Goal: Information Seeking & Learning: Learn about a topic

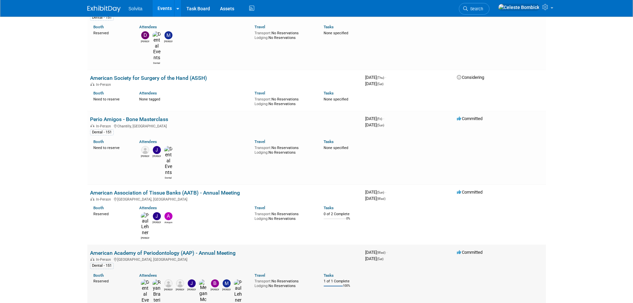
scroll to position [432, 0]
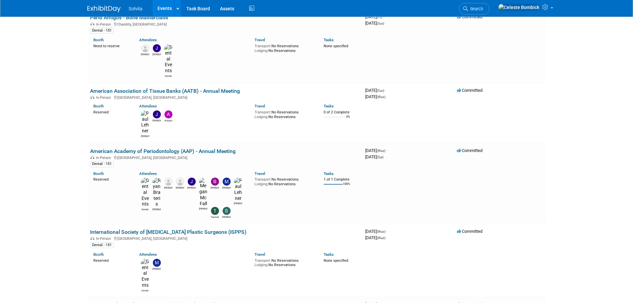
scroll to position [465, 0]
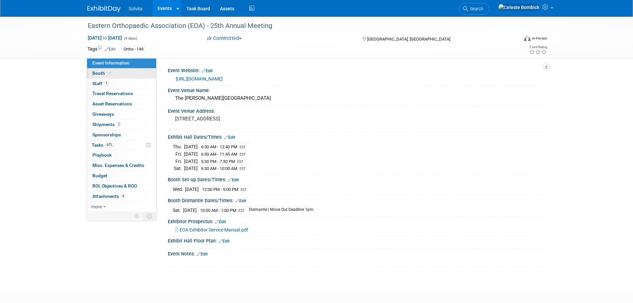
click at [99, 73] on span "Booth" at bounding box center [102, 72] width 20 height 5
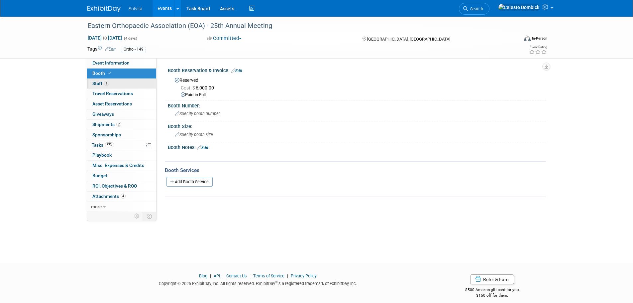
click at [100, 84] on span "Staff 1" at bounding box center [100, 83] width 17 height 5
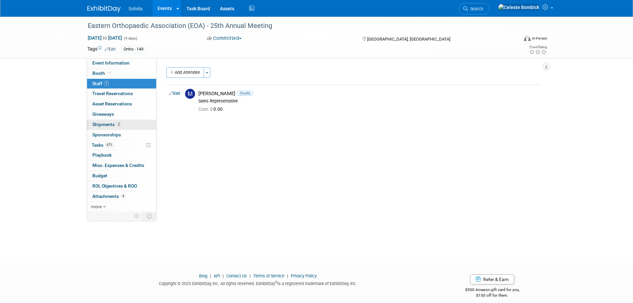
click at [102, 126] on span "Shipments 2" at bounding box center [106, 124] width 29 height 5
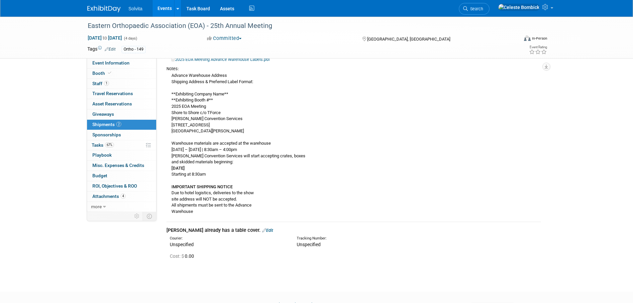
scroll to position [66, 0]
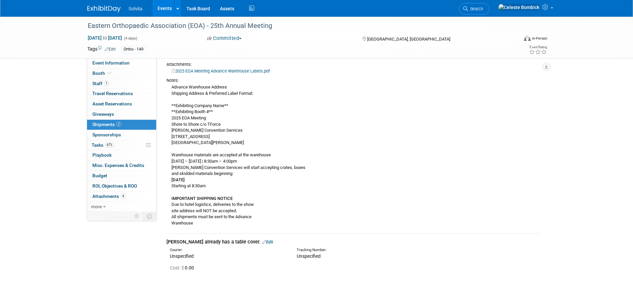
drag, startPoint x: 172, startPoint y: 181, endPoint x: 210, endPoint y: 186, distance: 38.2
click at [210, 186] on div "Advance Warehouse Address Shipping Address & Preferred Label Format: **Exhibiti…" at bounding box center [353, 154] width 374 height 143
click at [219, 191] on div "Advance Warehouse Address Shipping Address & Preferred Label Format: **Exhibiti…" at bounding box center [353, 154] width 374 height 143
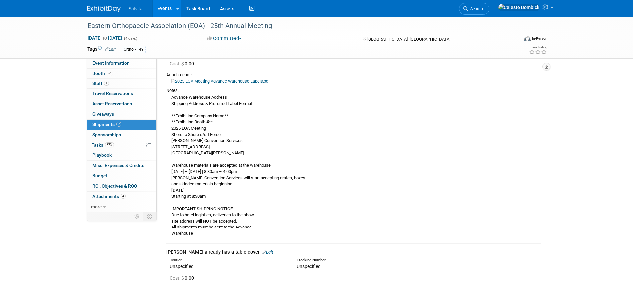
scroll to position [113, 0]
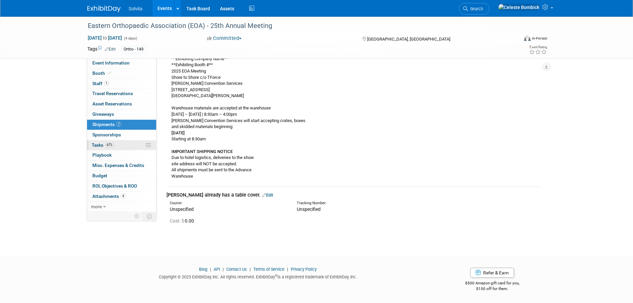
click at [104, 143] on span "Tasks 67%" at bounding box center [103, 144] width 22 height 5
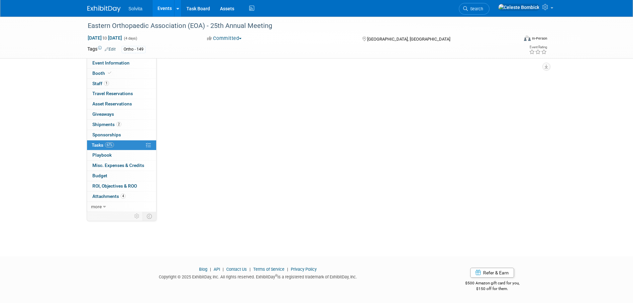
scroll to position [0, 0]
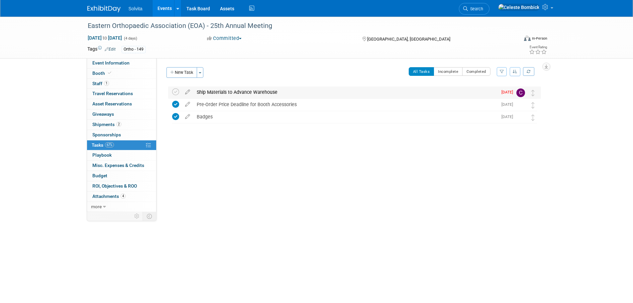
click at [227, 92] on div "Ship Materials to Advance Warehouse" at bounding box center [345, 91] width 304 height 11
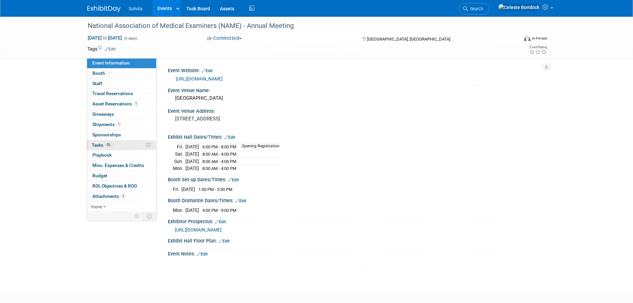
click at [102, 142] on span "Tasks 0%" at bounding box center [102, 144] width 21 height 5
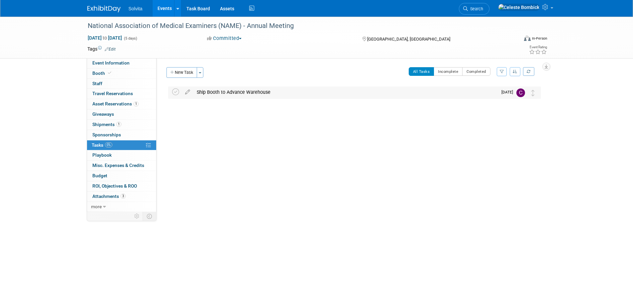
click at [234, 90] on div "Ship Booth to Advance Warehouse" at bounding box center [345, 91] width 304 height 11
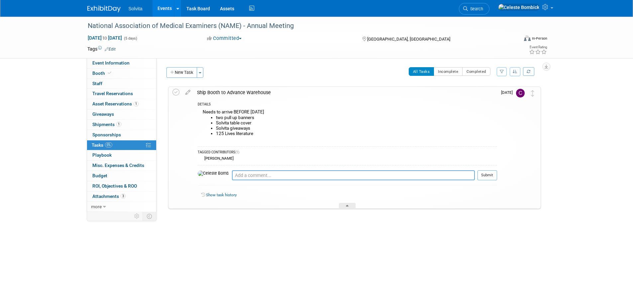
drag, startPoint x: 202, startPoint y: 112, endPoint x: 262, endPoint y: 134, distance: 64.6
click at [262, 134] on div "Needs to arrive BEFORE october 10th two pull up banners Solvita table cover Sol…" at bounding box center [347, 125] width 299 height 35
click at [104, 10] on img at bounding box center [103, 9] width 33 height 7
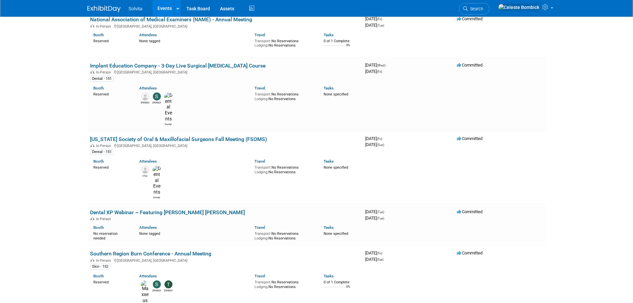
scroll to position [665, 0]
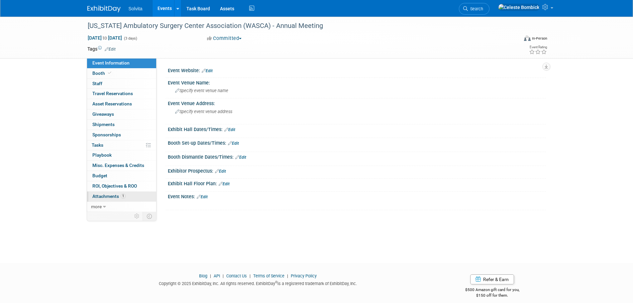
click at [105, 198] on span "Attachments 1" at bounding box center [108, 195] width 33 height 5
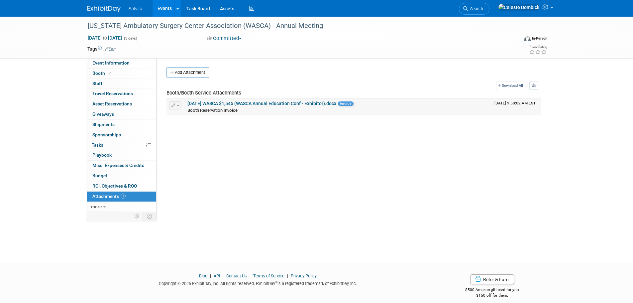
click at [267, 104] on link "04.09.25 WASCA $1,545 (WASCA Annual Education Conf - Exhibitor).docx" at bounding box center [261, 103] width 149 height 5
click at [218, 192] on div "Event Website: Edit Event Venue Name: Specify event venue name Event Venue Addr…" at bounding box center [350, 135] width 389 height 154
click at [106, 15] on div "Solvita Events Add Event Bulk Upload Events Shareable Event Boards Recently Vie…" at bounding box center [316, 8] width 459 height 17
click at [104, 12] on img at bounding box center [103, 9] width 33 height 7
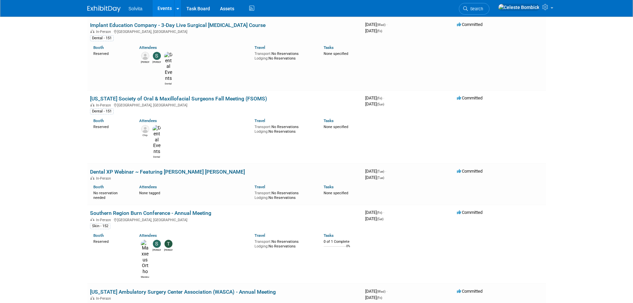
scroll to position [698, 0]
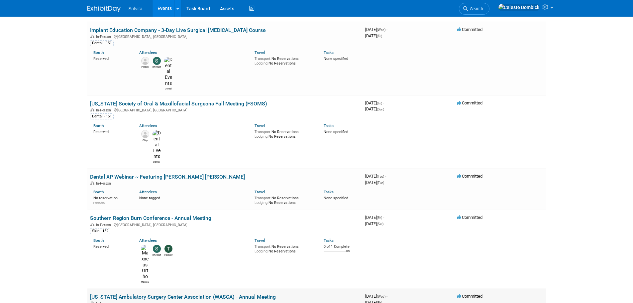
click at [108, 293] on link "[US_STATE] Ambulatory Surgery Center Association (WASCA) - Annual Meeting" at bounding box center [183, 296] width 186 height 6
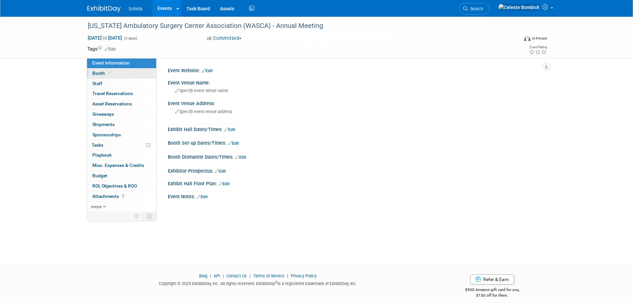
click at [97, 75] on span "Booth" at bounding box center [102, 72] width 20 height 5
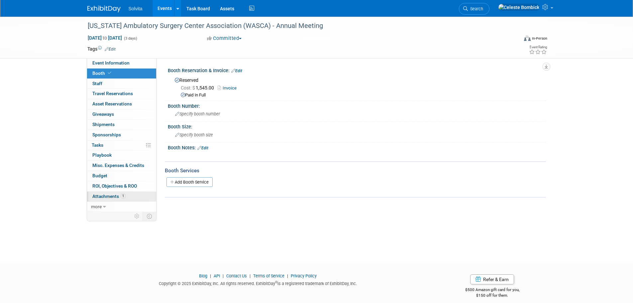
click at [106, 193] on span "Attachments 1" at bounding box center [108, 195] width 33 height 5
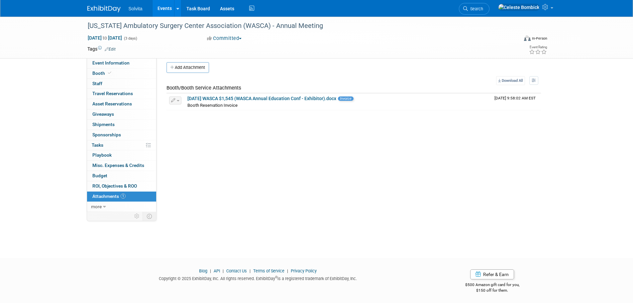
scroll to position [7, 0]
click at [105, 61] on span "Event Information" at bounding box center [110, 62] width 37 height 5
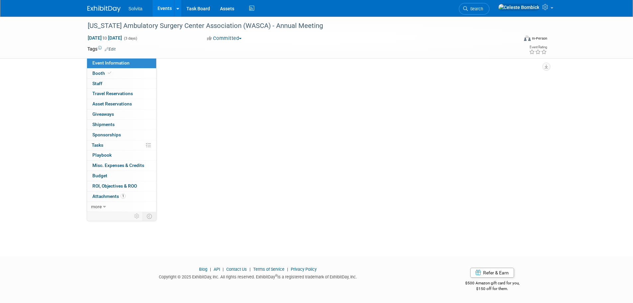
scroll to position [0, 0]
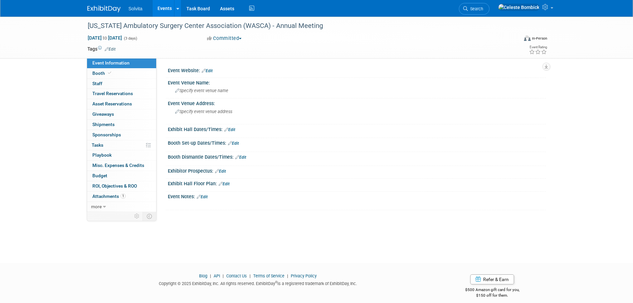
drag, startPoint x: 150, startPoint y: 245, endPoint x: 147, endPoint y: 241, distance: 4.8
click at [149, 245] on div "[US_STATE] Ambulatory Surgery Center Association (WASCA) - Annual Meeting [DATE…" at bounding box center [316, 134] width 633 height 234
click at [101, 8] on img at bounding box center [103, 9] width 33 height 7
